Goal: Task Accomplishment & Management: Use online tool/utility

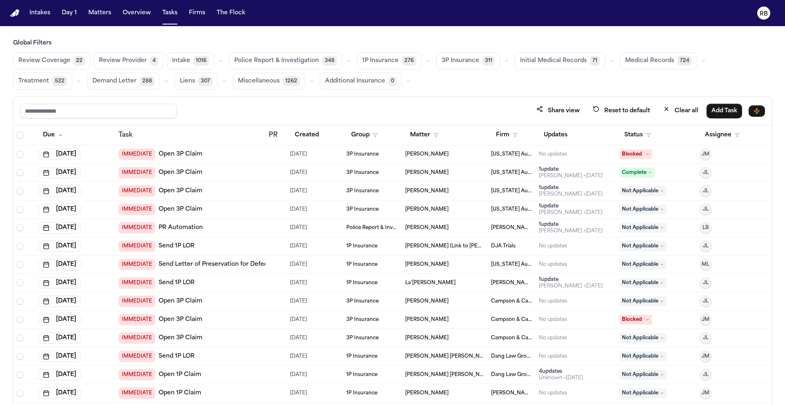
click at [628, 60] on span "Medical Records" at bounding box center [649, 61] width 49 height 8
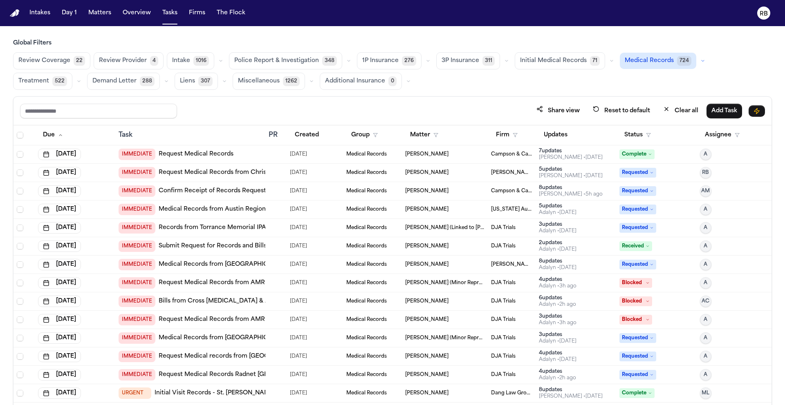
click at [507, 84] on div "Review Coverage 22 Review Provider 4 Intake 1016 Police Report & Investigation …" at bounding box center [392, 71] width 759 height 38
click at [504, 135] on button "Firm" at bounding box center [506, 135] width 31 height 15
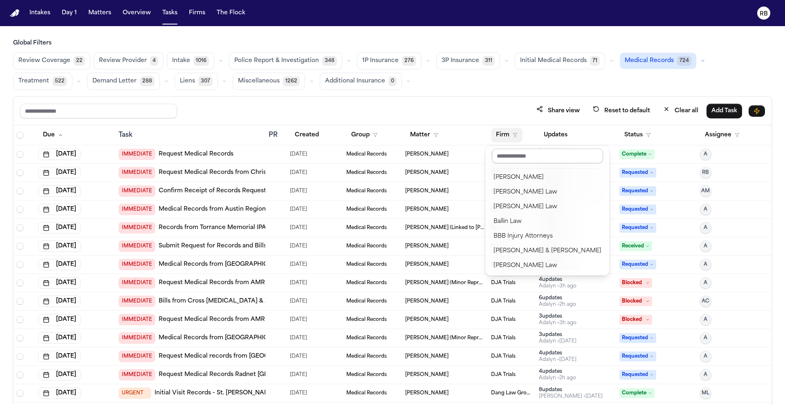
click at [511, 150] on input "text" at bounding box center [547, 156] width 111 height 15
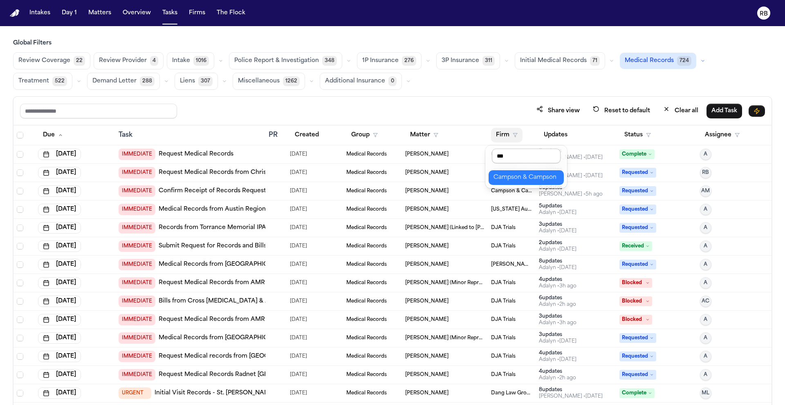
type input "****"
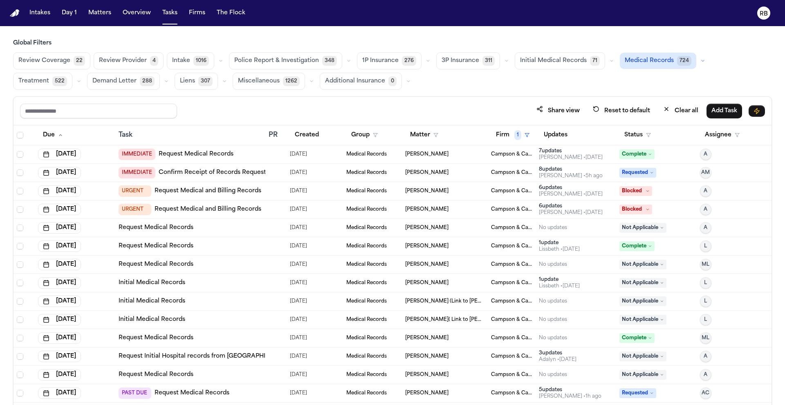
scroll to position [2, 0]
